Goal: Task Accomplishment & Management: Contribute content

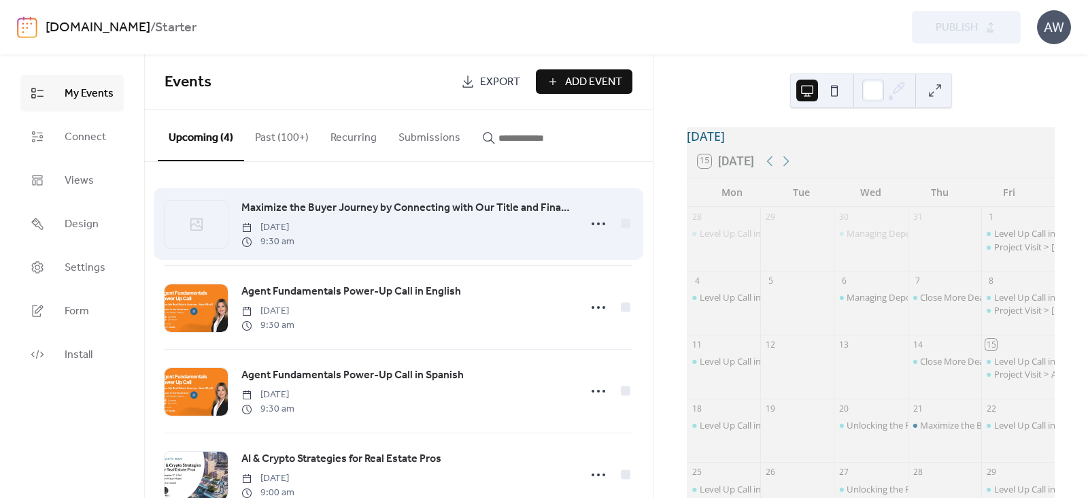
scroll to position [94, 0]
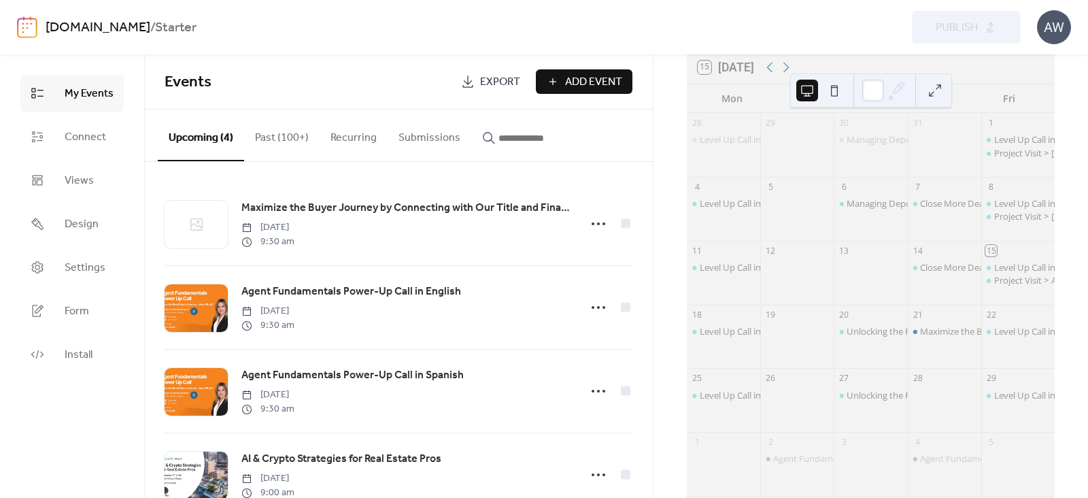
click at [150, 28] on link "[DOMAIN_NAME]" at bounding box center [98, 28] width 105 height 26
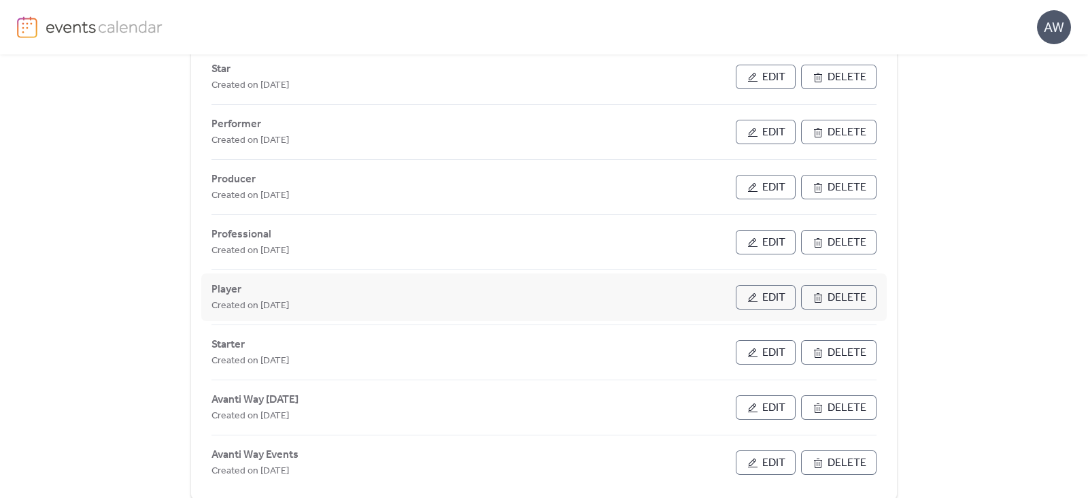
scroll to position [160, 0]
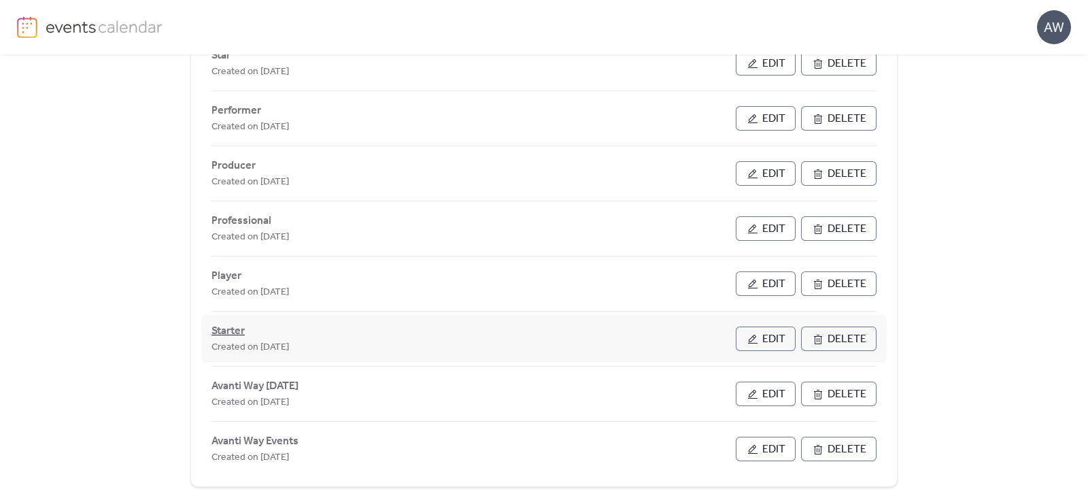
click at [236, 328] on span "Starter" at bounding box center [227, 331] width 33 height 16
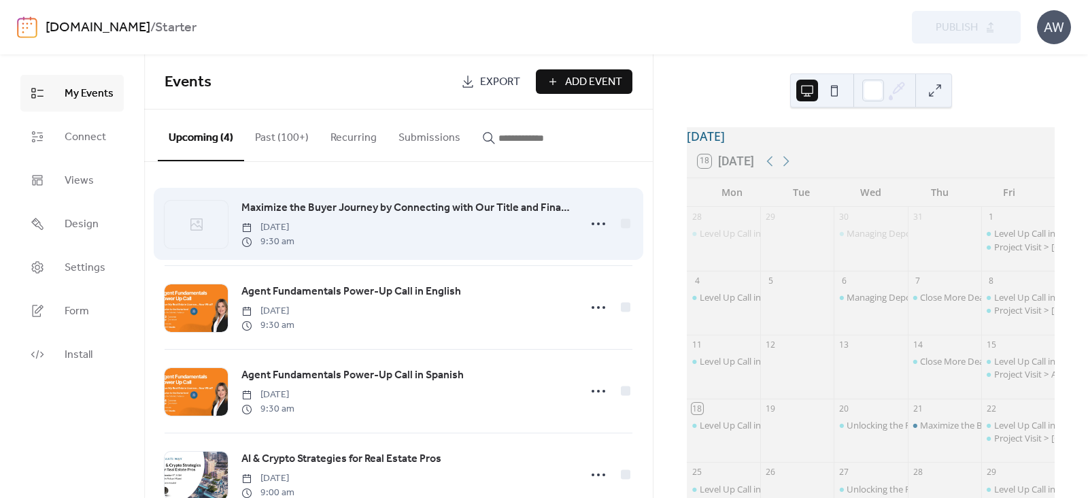
click at [326, 209] on span "Maximize the Buyer Journey by Connecting with Our Title and Financial Network i…" at bounding box center [406, 208] width 330 height 16
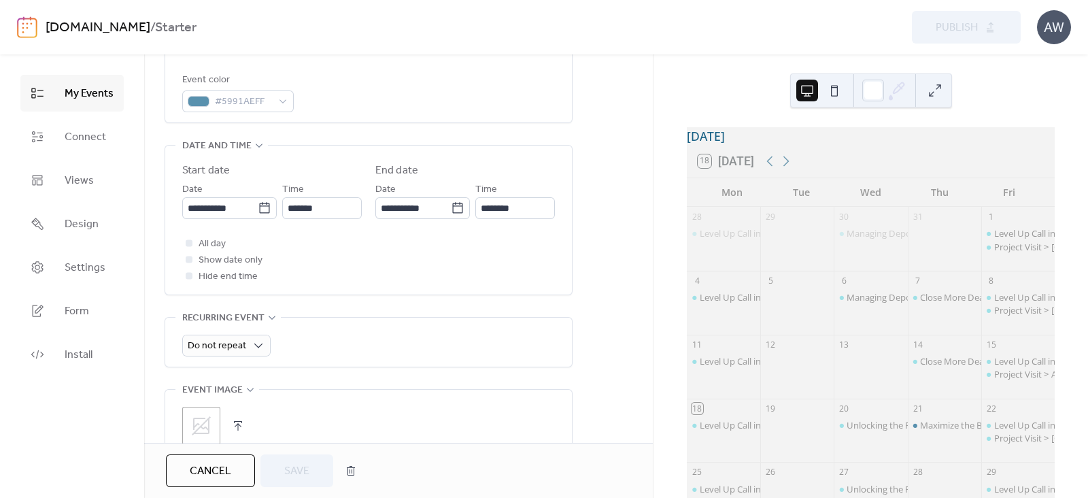
scroll to position [543, 0]
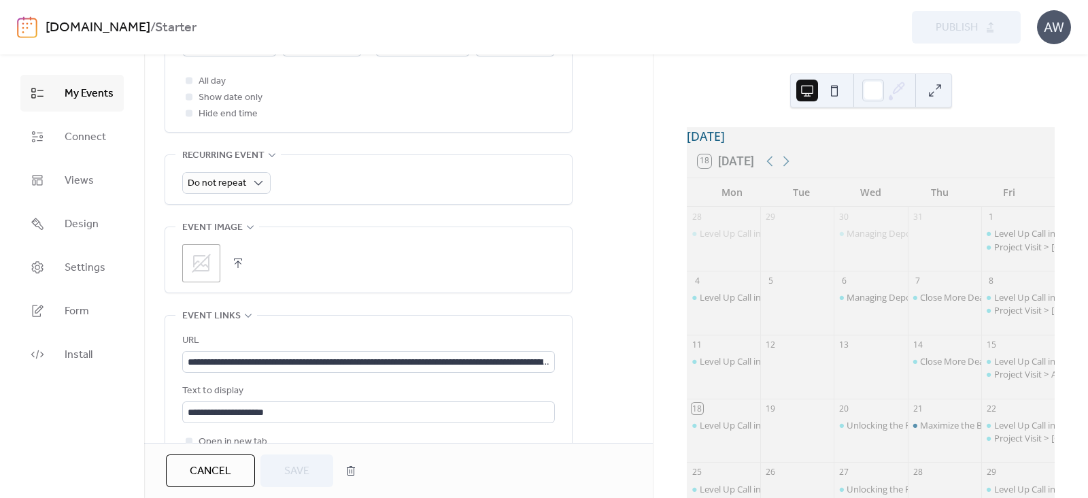
click at [239, 266] on button "button" at bounding box center [237, 263] width 19 height 19
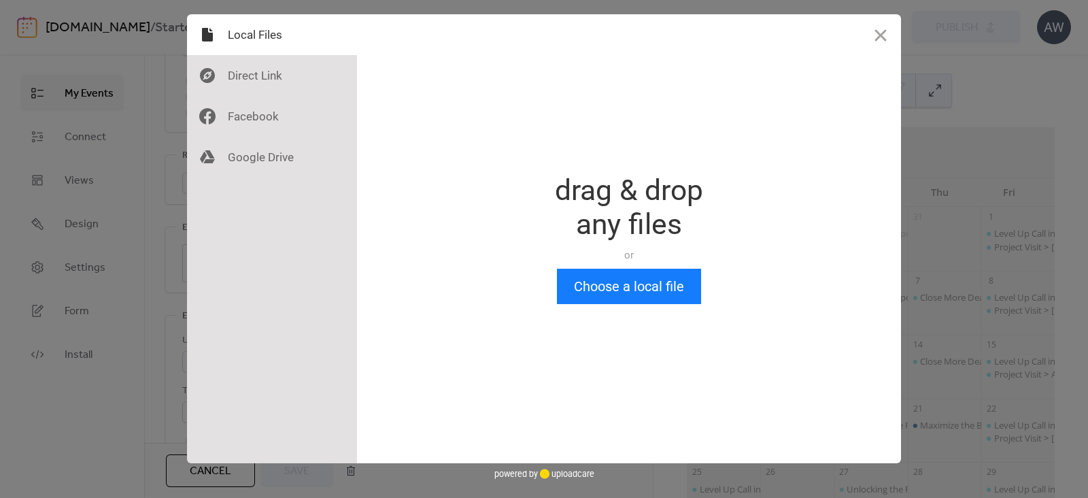
scroll to position [0, 0]
click at [613, 279] on button "Choose a local file" at bounding box center [629, 286] width 144 height 35
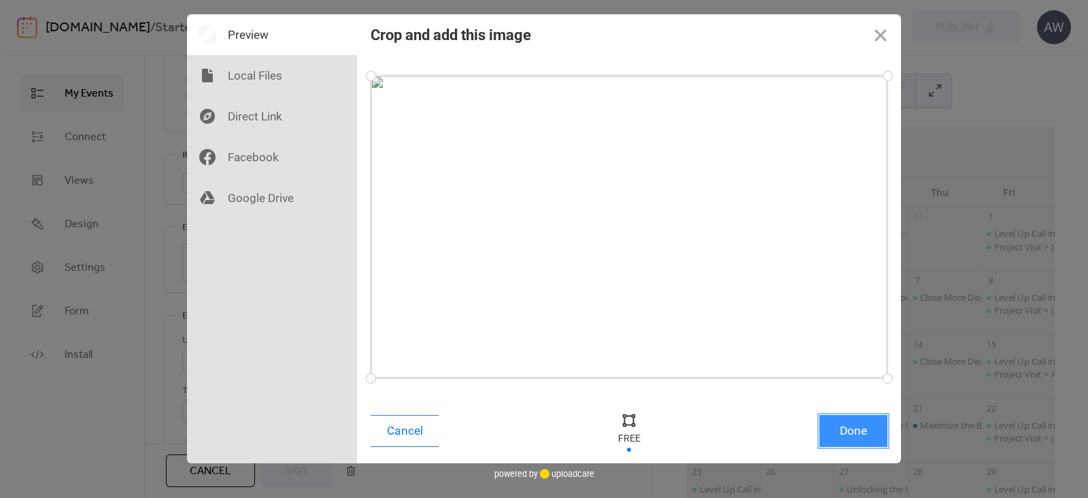
click at [837, 424] on button "Done" at bounding box center [853, 431] width 68 height 32
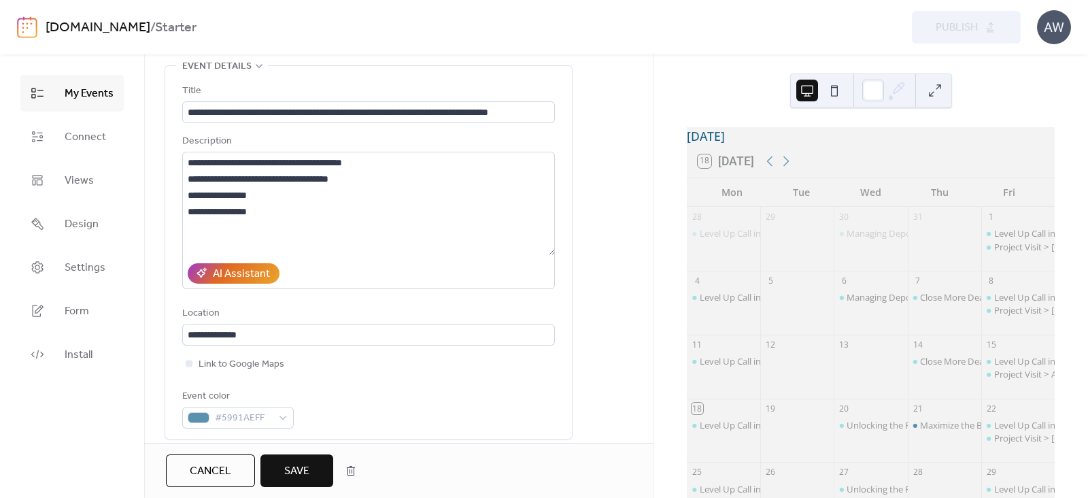
scroll to position [63, 0]
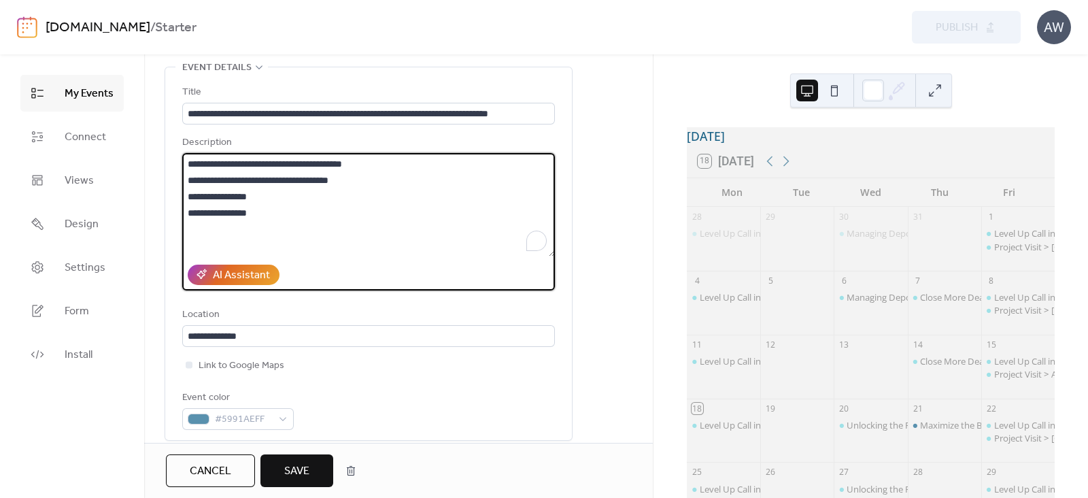
drag, startPoint x: 233, startPoint y: 181, endPoint x: 302, endPoint y: 180, distance: 68.7
click at [301, 180] on textarea "**********" at bounding box center [368, 204] width 373 height 103
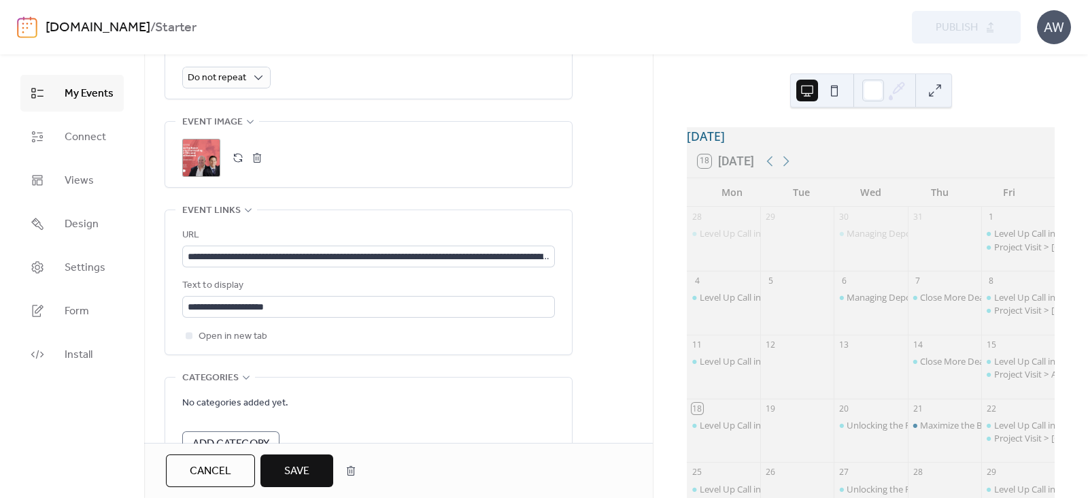
scroll to position [737, 0]
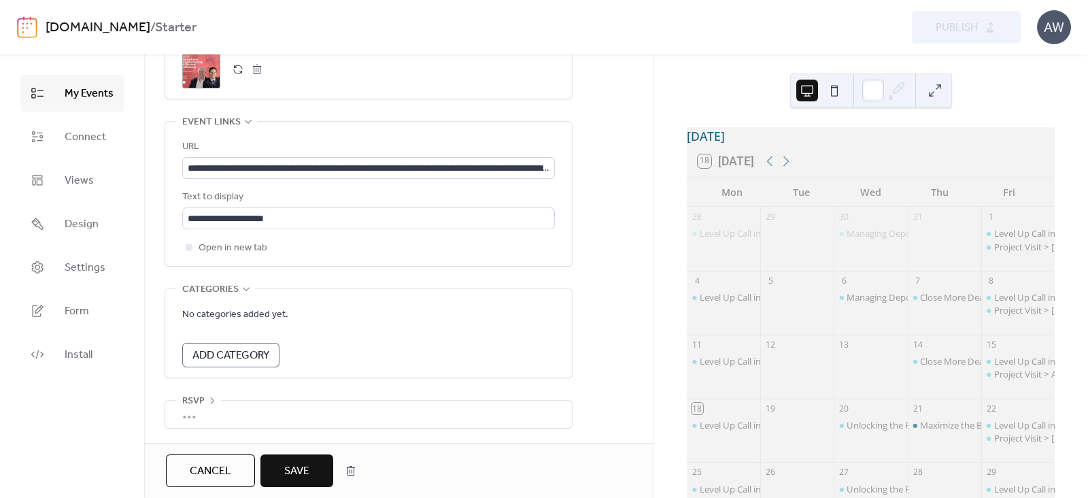
type textarea "**********"
click at [318, 478] on button "Save" at bounding box center [296, 470] width 73 height 33
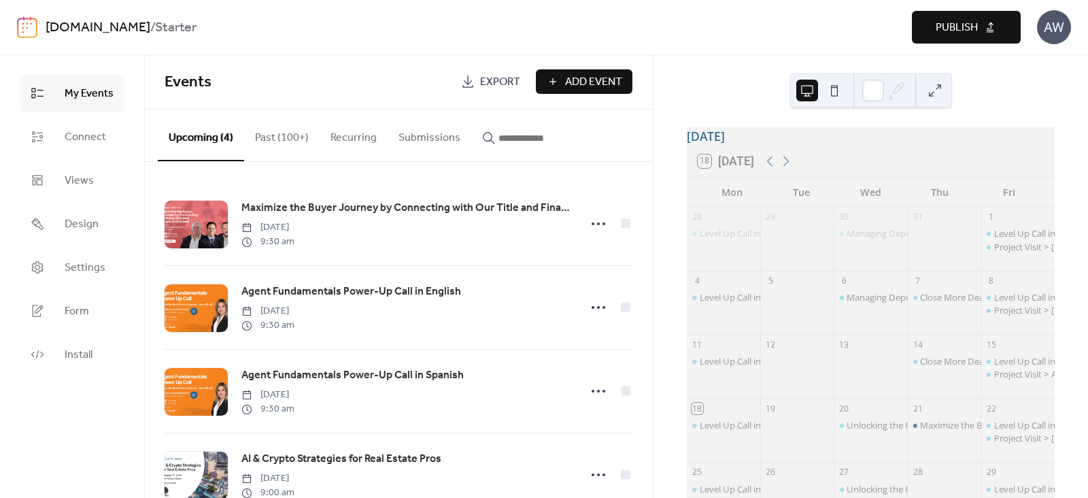
click at [968, 32] on span "Publish" at bounding box center [957, 28] width 42 height 16
click at [941, 431] on div "Maximize the Buyer Journey by Connecting with Our Title and Financial Network i…" at bounding box center [1102, 425] width 365 height 12
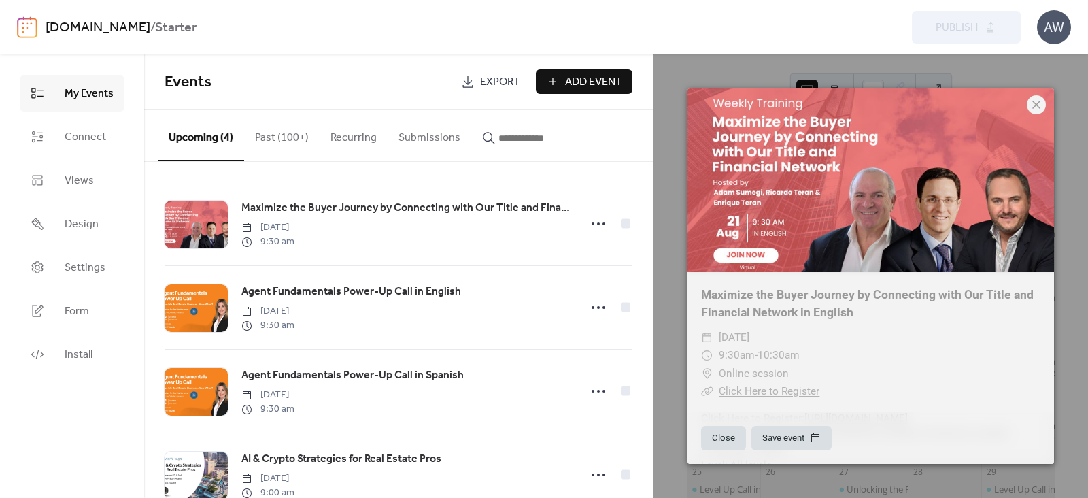
click at [1038, 101] on icon at bounding box center [1036, 105] width 16 height 16
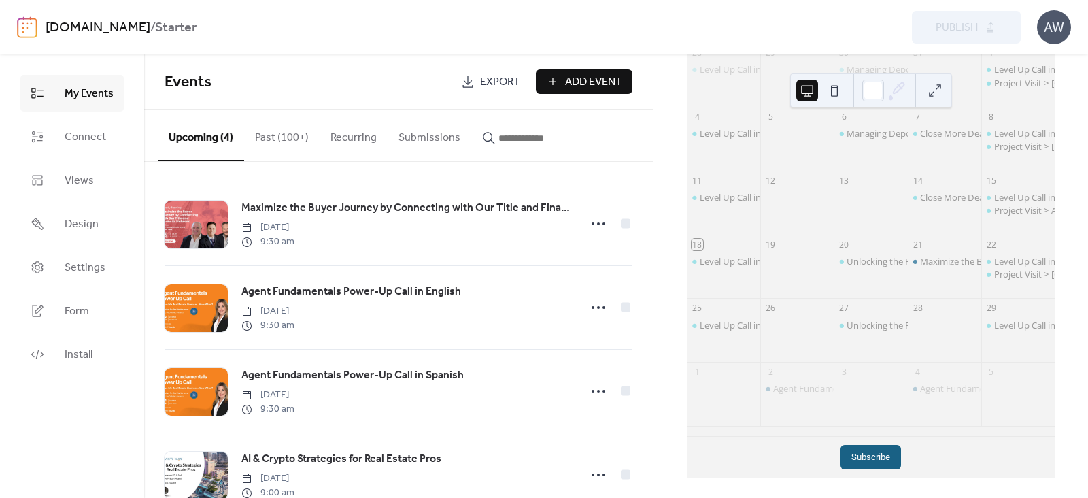
scroll to position [173, 0]
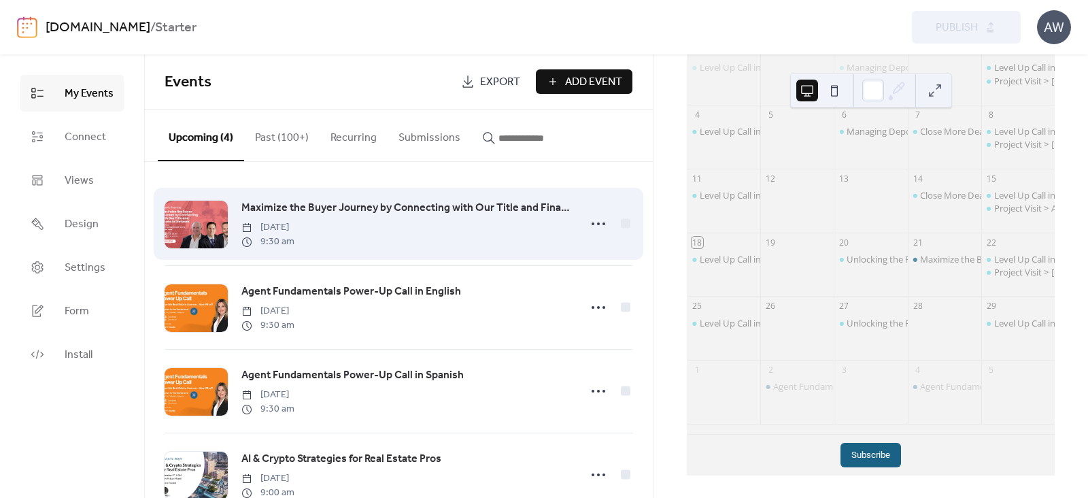
click at [275, 203] on span "Maximize the Buyer Journey by Connecting with Our Title and Financial Network i…" at bounding box center [406, 208] width 330 height 16
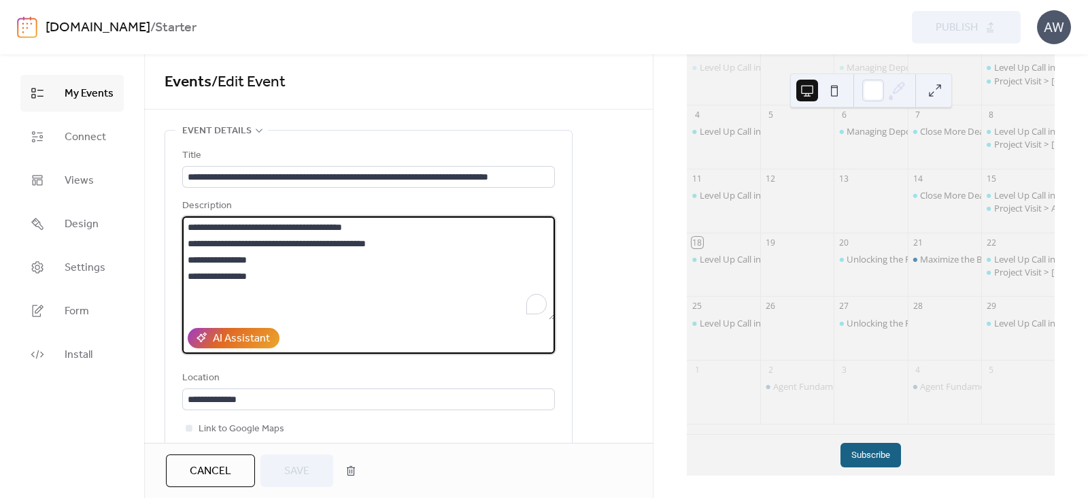
drag, startPoint x: 187, startPoint y: 243, endPoint x: 424, endPoint y: 238, distance: 236.7
click at [424, 238] on textarea "**********" at bounding box center [368, 267] width 373 height 103
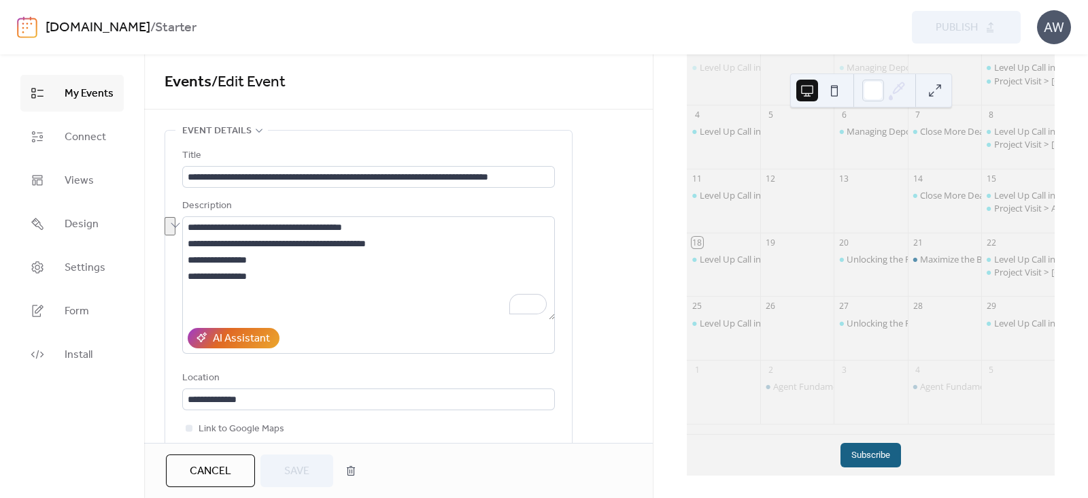
click at [589, 90] on span "Events / Edit Event" at bounding box center [399, 82] width 468 height 27
click at [932, 261] on div "Maximize the Buyer Journey by Connecting with Our Title and Financial Network i…" at bounding box center [1102, 259] width 365 height 12
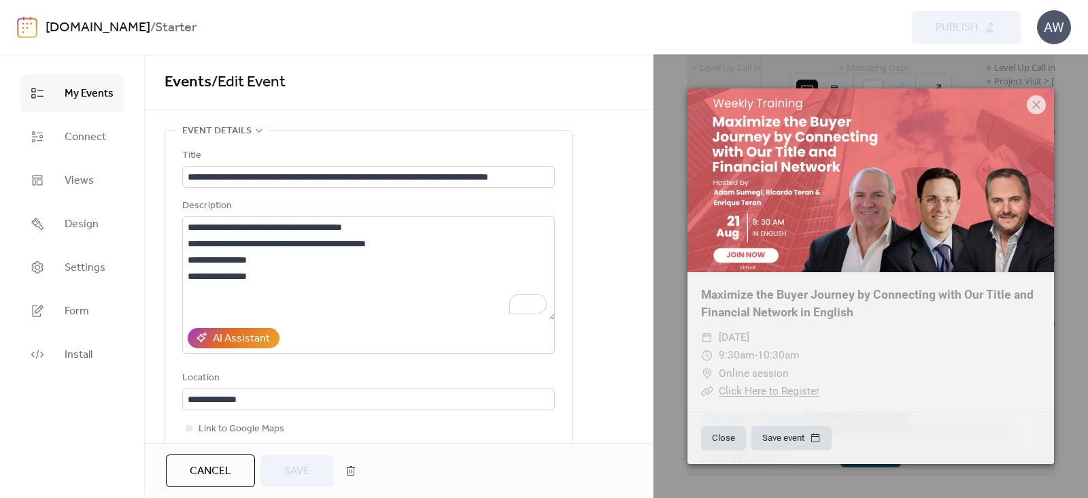
click at [617, 88] on span "Events / Edit Event" at bounding box center [399, 82] width 468 height 27
click at [1034, 97] on icon at bounding box center [1036, 105] width 16 height 16
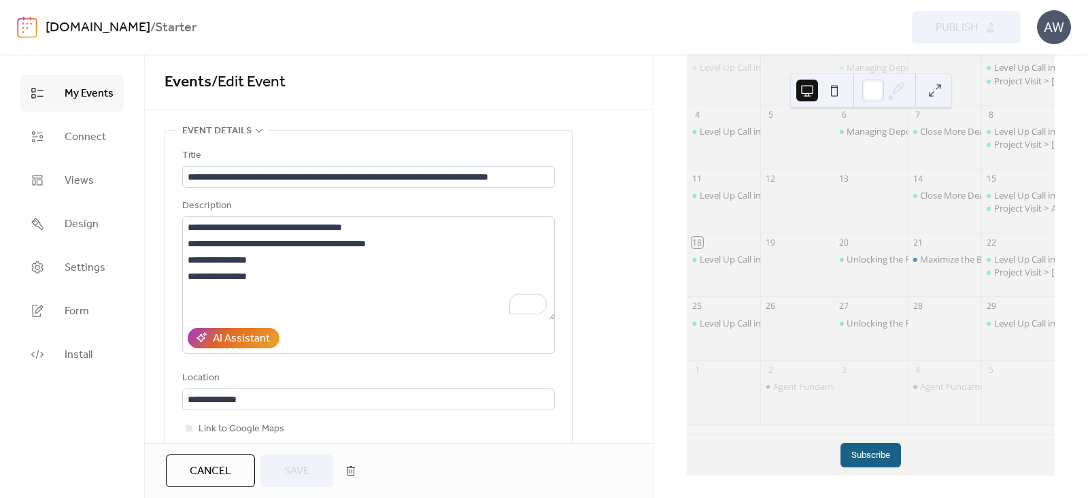
click at [224, 472] on span "Cancel" at bounding box center [210, 471] width 41 height 16
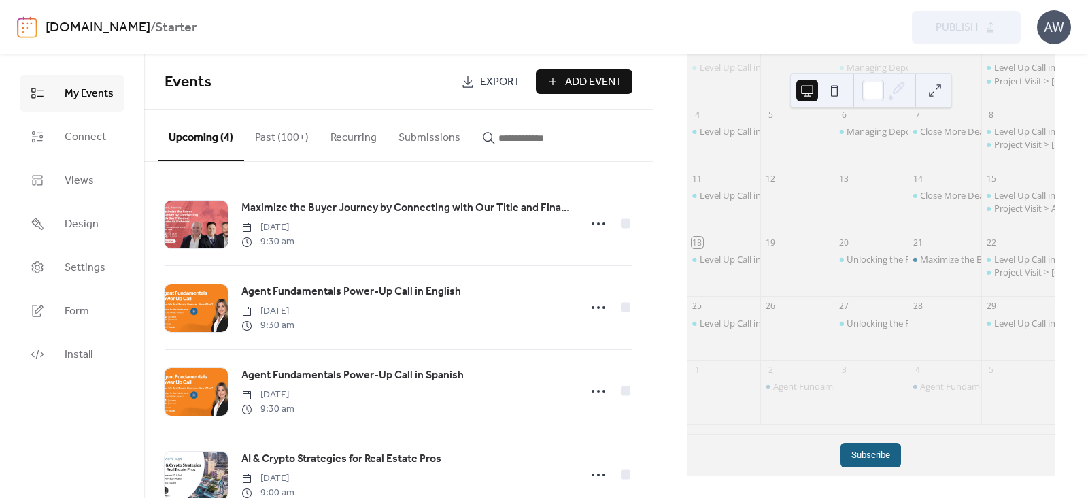
click at [422, 26] on div "[DOMAIN_NAME] / Starter" at bounding box center [298, 28] width 505 height 26
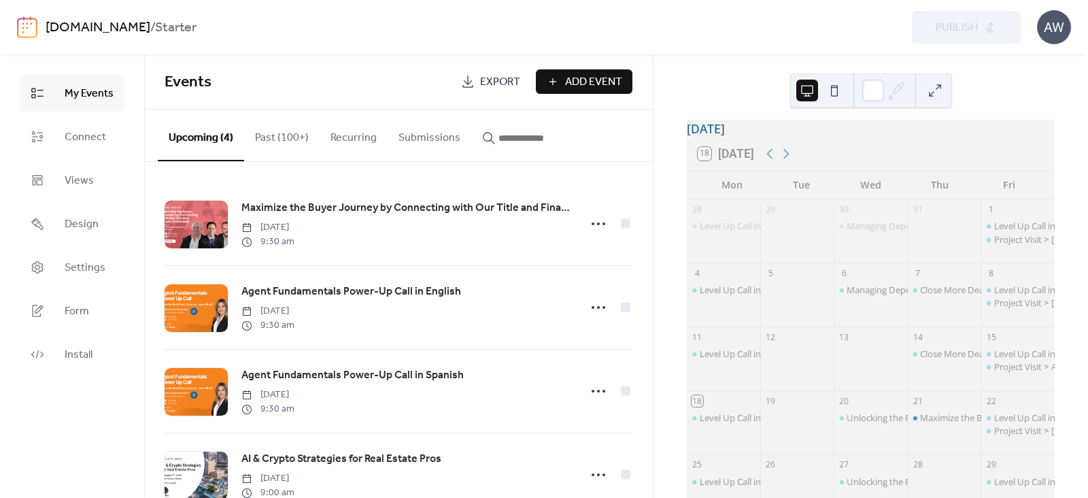
scroll to position [8, 0]
click at [788, 158] on icon at bounding box center [786, 153] width 6 height 10
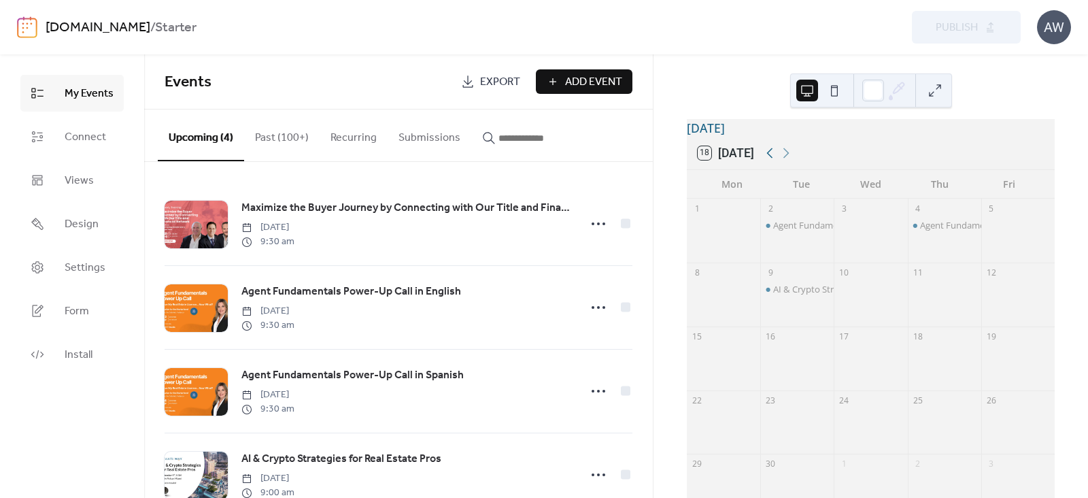
click at [772, 161] on icon at bounding box center [770, 153] width 16 height 16
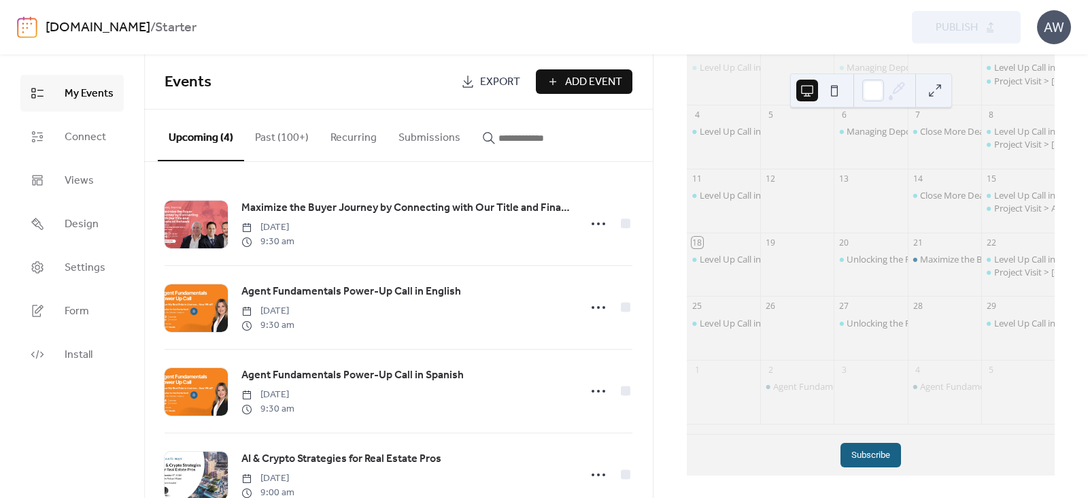
scroll to position [0, 0]
